Goal: Task Accomplishment & Management: Manage account settings

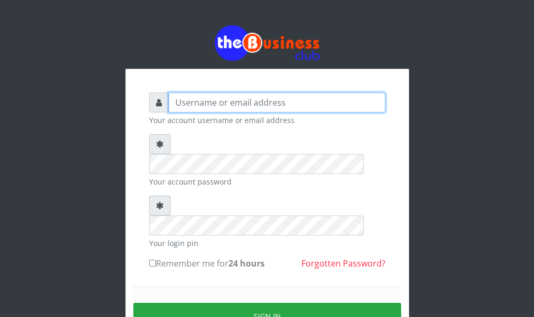
type input "[PERSON_NAME]"
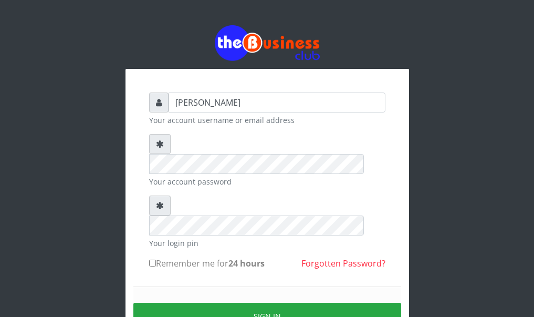
click at [282, 289] on div "Sign in" at bounding box center [267, 315] width 268 height 59
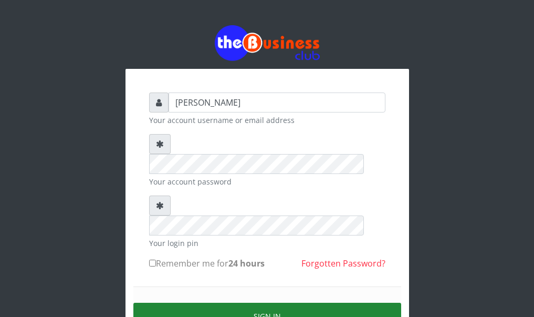
click at [287, 303] on button "Sign in" at bounding box center [267, 316] width 268 height 27
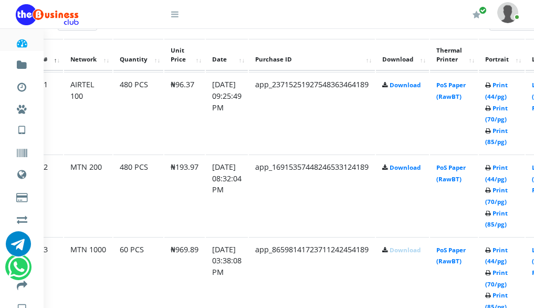
scroll to position [578, 147]
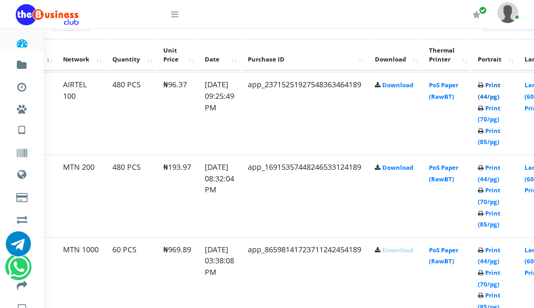
click at [501, 98] on link "Print (44/pg)" at bounding box center [489, 90] width 23 height 19
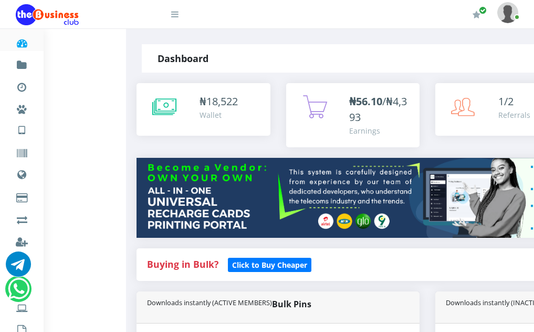
scroll to position [0, 21]
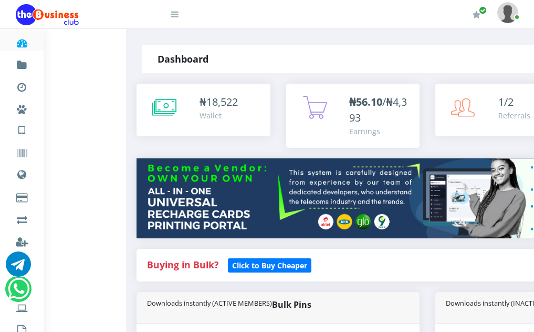
click at [504, 16] on img at bounding box center [508, 12] width 21 height 20
click at [460, 73] on link "Logout" at bounding box center [479, 71] width 68 height 17
